Goal: Task Accomplishment & Management: Use online tool/utility

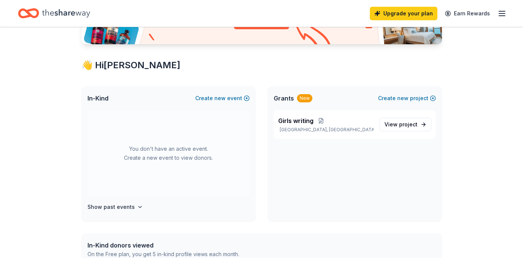
scroll to position [117, 0]
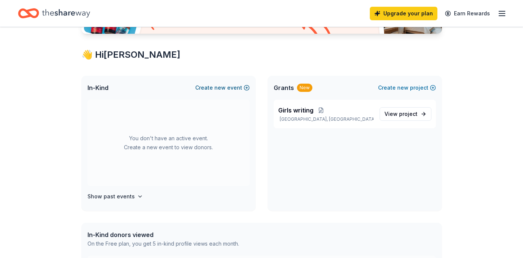
click at [222, 86] on span "new" at bounding box center [219, 87] width 11 height 9
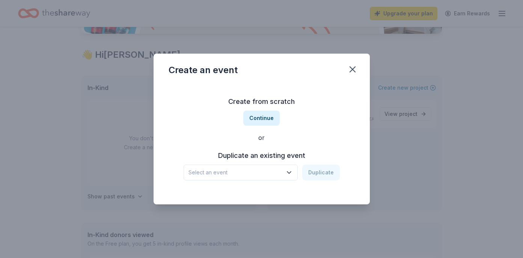
click at [290, 172] on icon "button" at bounding box center [289, 173] width 8 height 8
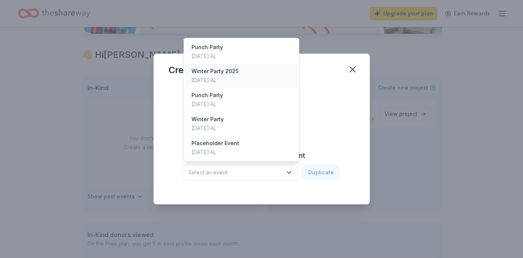
click at [224, 75] on div "Winter Party 2025" at bounding box center [215, 71] width 47 height 9
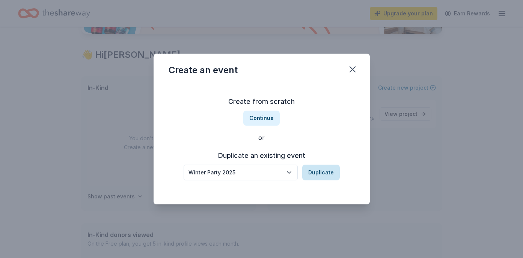
click at [325, 174] on button "Duplicate" at bounding box center [321, 173] width 38 height 16
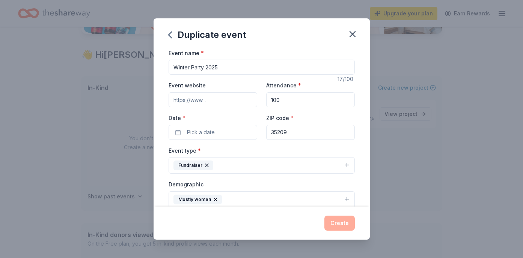
click at [224, 69] on input "Winter Party 2025" at bounding box center [262, 67] width 186 height 15
type input "Winter Party 2026"
click at [229, 103] on input "Event website" at bounding box center [213, 99] width 89 height 15
type input "[URL][DOMAIN_NAME]"
click at [214, 132] on span "Pick a date" at bounding box center [201, 132] width 28 height 9
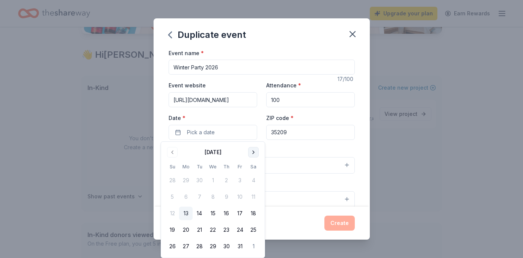
click at [251, 149] on button "Go to next month" at bounding box center [253, 152] width 11 height 11
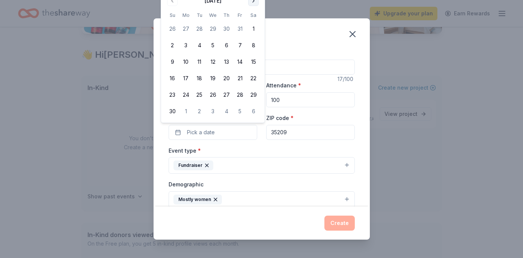
click at [252, 0] on button "Go to next month" at bounding box center [253, 0] width 11 height 11
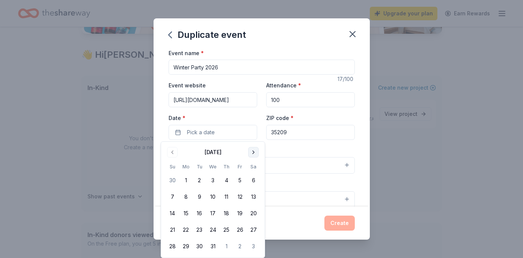
click at [254, 149] on button "Go to next month" at bounding box center [253, 152] width 11 height 11
click at [186, 247] on button "26" at bounding box center [186, 247] width 14 height 14
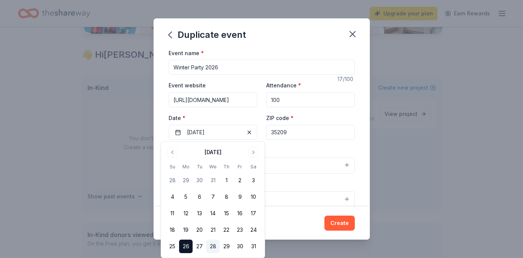
click at [213, 244] on button "28" at bounding box center [213, 247] width 14 height 14
click at [228, 246] on button "29" at bounding box center [227, 247] width 14 height 14
click at [342, 222] on button "Create" at bounding box center [339, 223] width 30 height 15
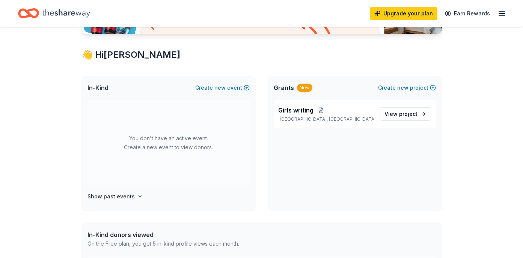
scroll to position [0, 0]
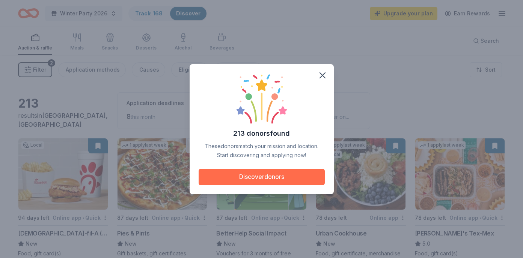
click at [240, 178] on button "Discover donors" at bounding box center [262, 177] width 126 height 17
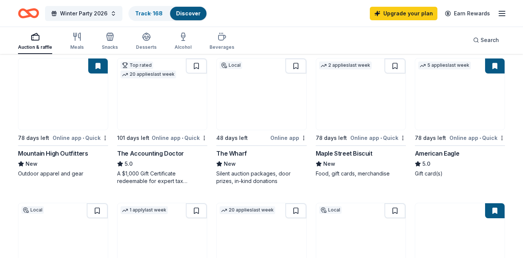
scroll to position [363, 0]
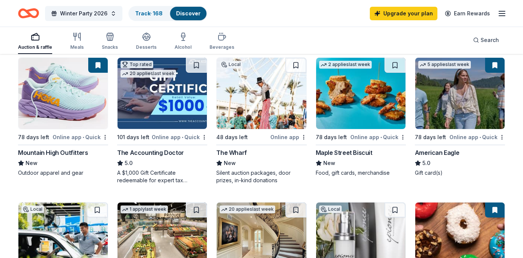
click at [257, 103] on img at bounding box center [261, 93] width 89 height 71
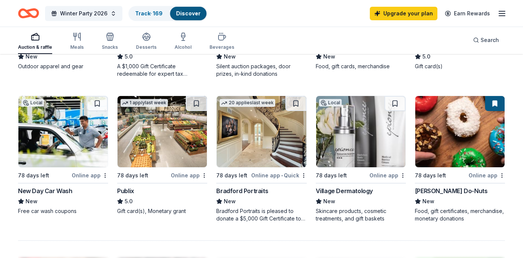
scroll to position [505, 0]
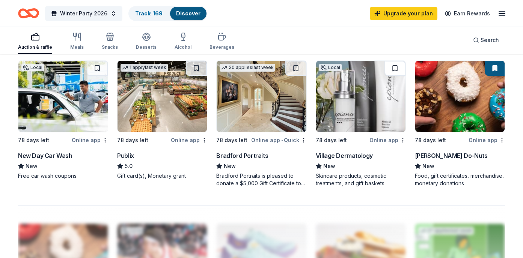
click at [395, 69] on button at bounding box center [395, 68] width 21 height 15
click at [264, 157] on div "Bradford Portraits" at bounding box center [242, 155] width 52 height 9
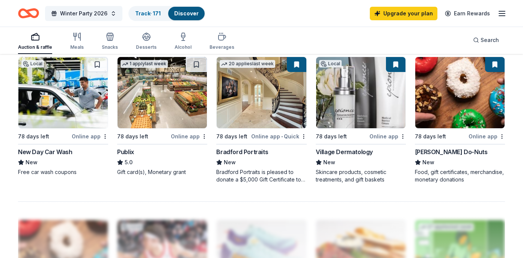
scroll to position [511, 0]
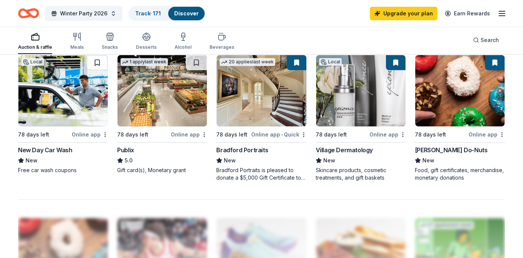
click at [95, 63] on button at bounding box center [97, 62] width 21 height 15
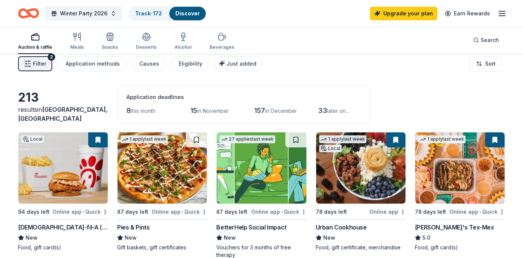
scroll to position [0, 0]
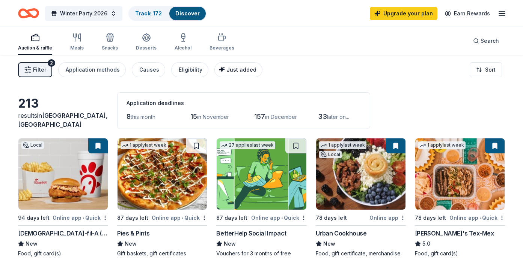
click at [237, 69] on span "Just added" at bounding box center [241, 69] width 30 height 6
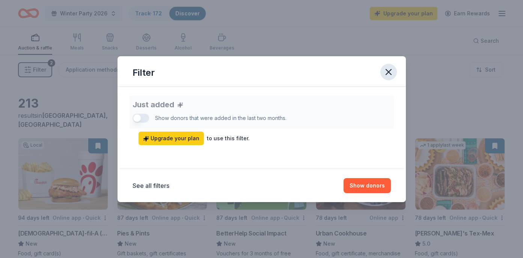
click at [388, 72] on icon "button" at bounding box center [388, 72] width 11 height 11
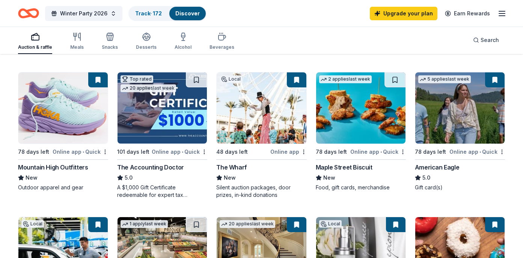
scroll to position [349, 0]
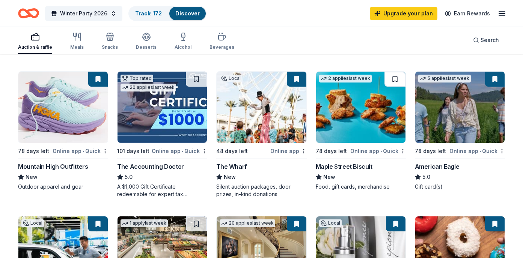
click at [394, 78] on button at bounding box center [395, 79] width 21 height 15
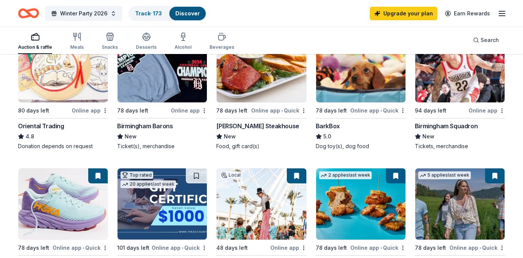
scroll to position [263, 0]
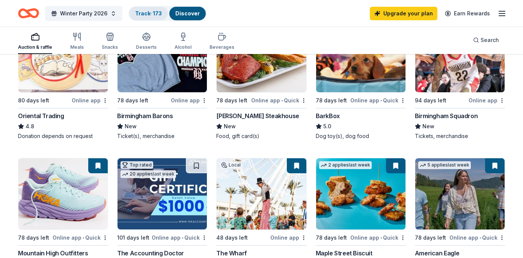
click at [150, 14] on link "Track · 173" at bounding box center [148, 13] width 27 height 6
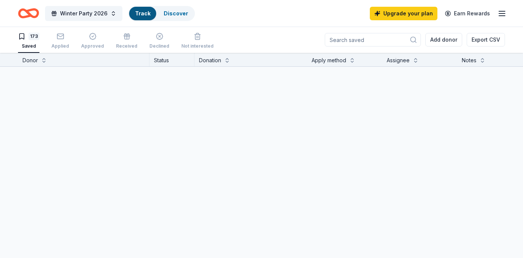
scroll to position [0, 0]
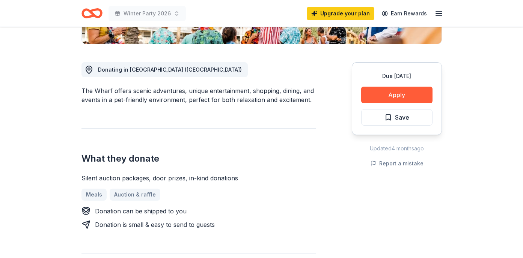
scroll to position [124, 0]
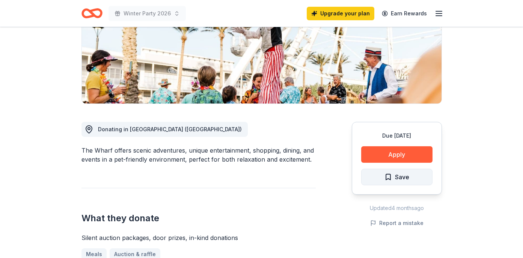
click at [385, 177] on span "Save" at bounding box center [397, 177] width 25 height 10
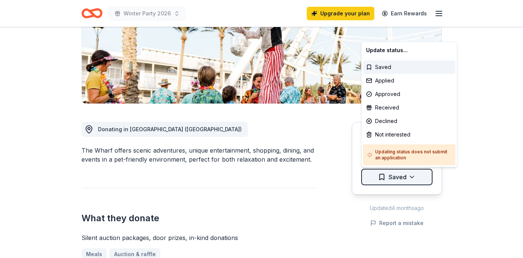
click at [412, 134] on html "Winter Party 2026 Upgrade your plan Earn Rewards Due [DATE] Share The Wharf New…" at bounding box center [261, 5] width 523 height 258
click at [480, 68] on html "Winter Party 2026 Upgrade your plan Earn Rewards Due [DATE] Share The Wharf New…" at bounding box center [261, 5] width 523 height 258
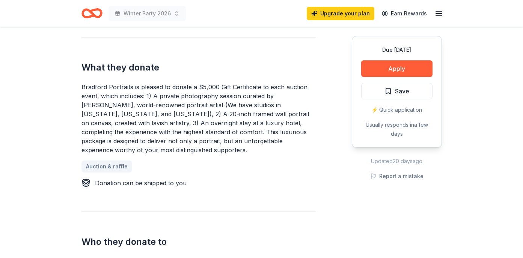
scroll to position [308, 0]
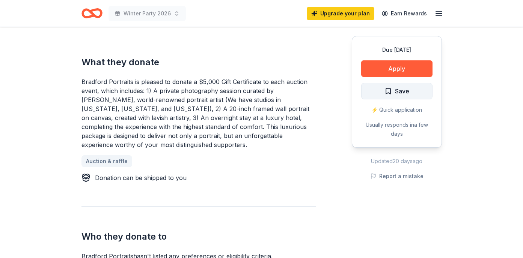
click at [400, 92] on span "Save" at bounding box center [402, 91] width 14 height 10
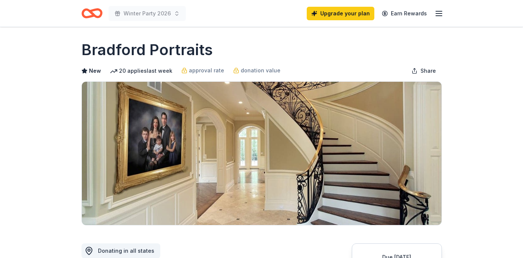
scroll to position [0, 0]
